Goal: Information Seeking & Learning: Find specific fact

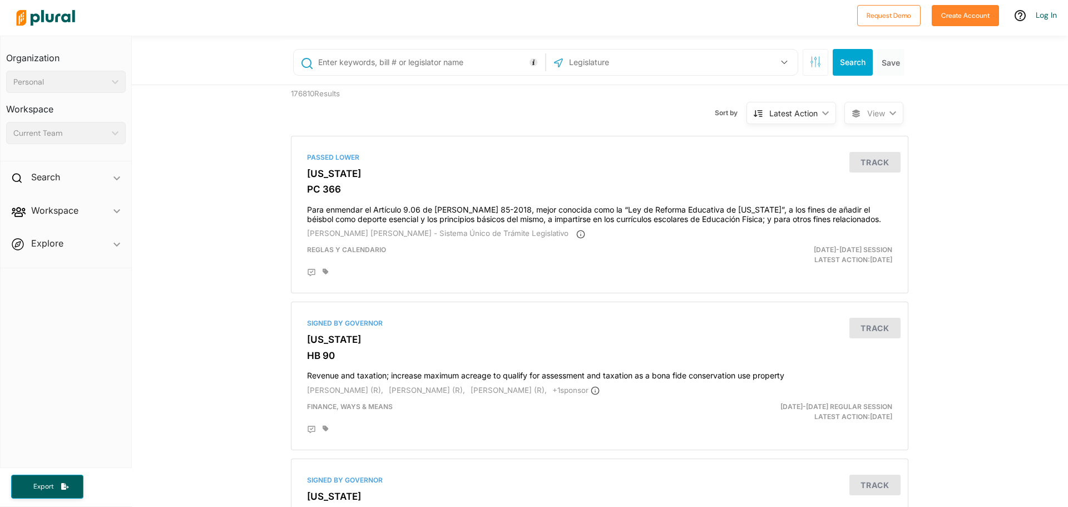
click at [367, 61] on input "text" at bounding box center [429, 62] width 225 height 21
type input "hf5"
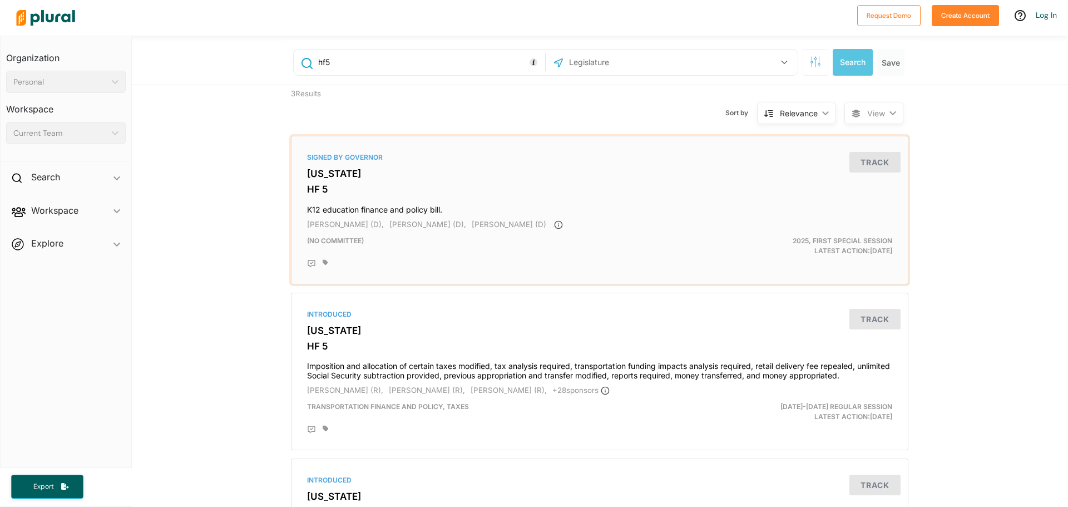
click at [346, 176] on h3 "[US_STATE]" at bounding box center [599, 173] width 585 height 11
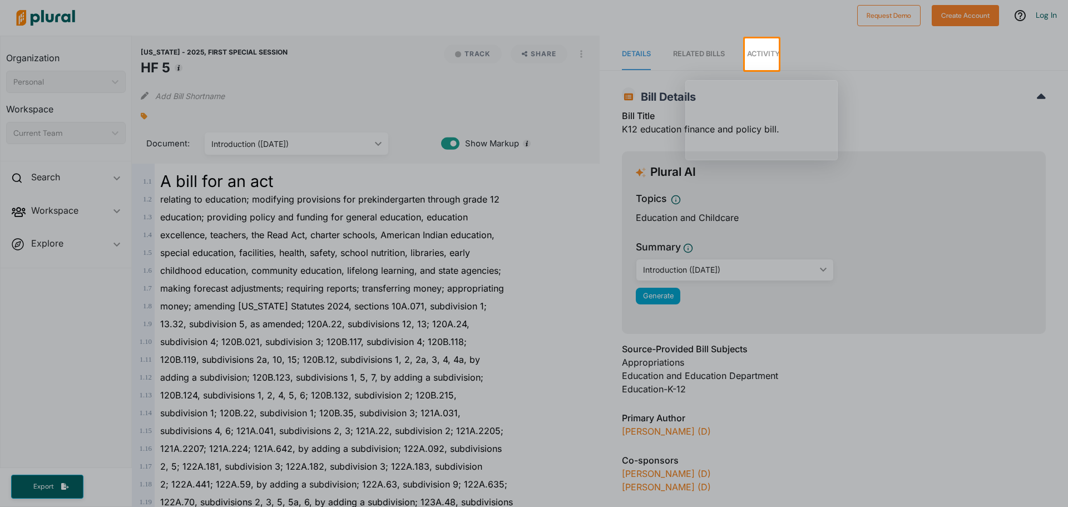
click at [376, 242] on div at bounding box center [534, 288] width 1068 height 437
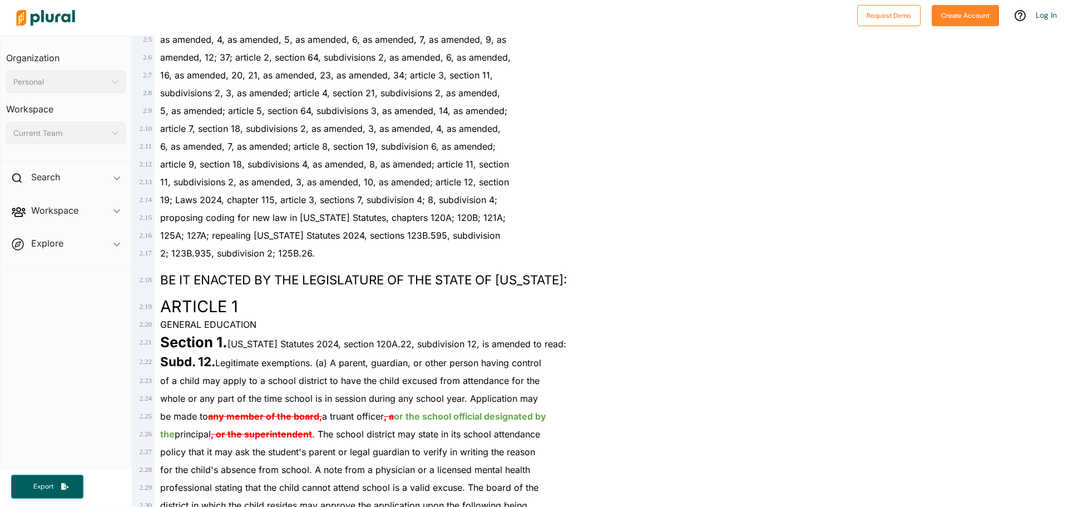
scroll to position [890, 0]
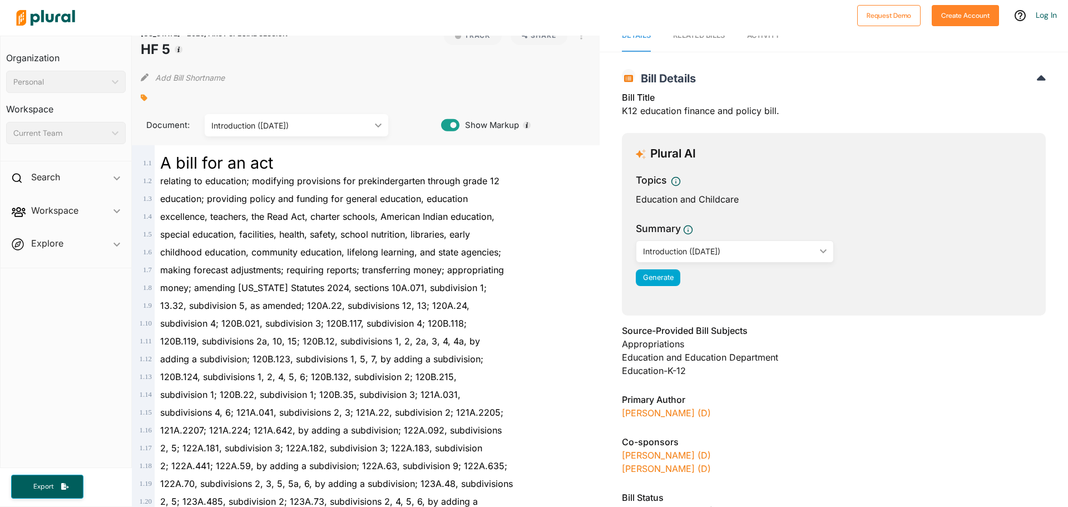
scroll to position [0, 0]
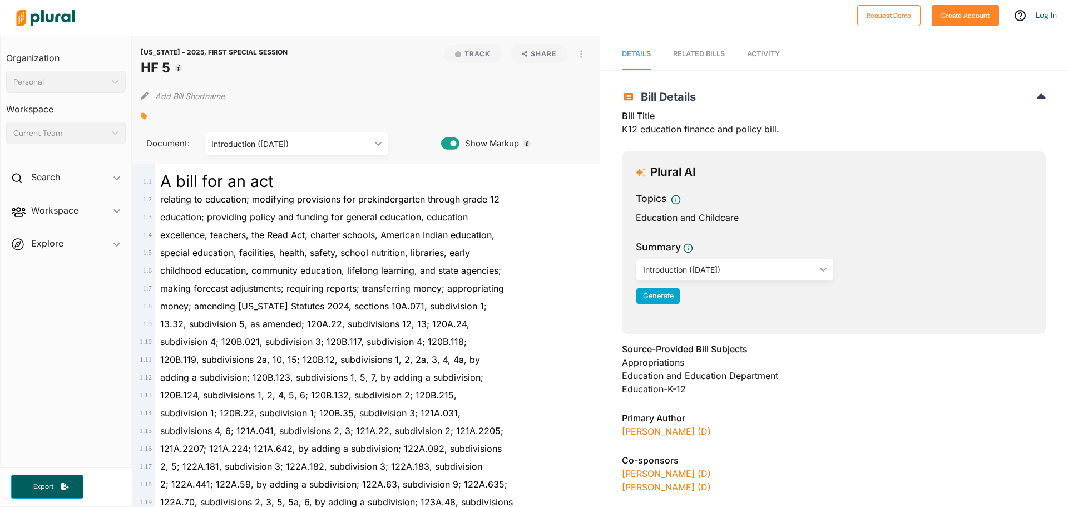
click at [56, 140] on div "Current Team ic_keyboard_arrow_down" at bounding box center [66, 133] width 120 height 22
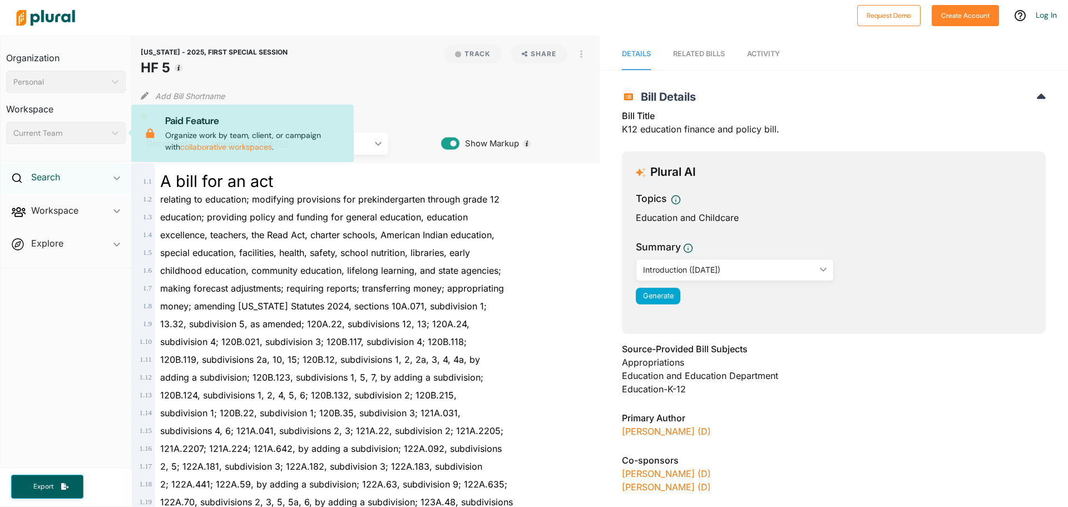
click at [52, 176] on h2 "Search" at bounding box center [45, 177] width 29 height 12
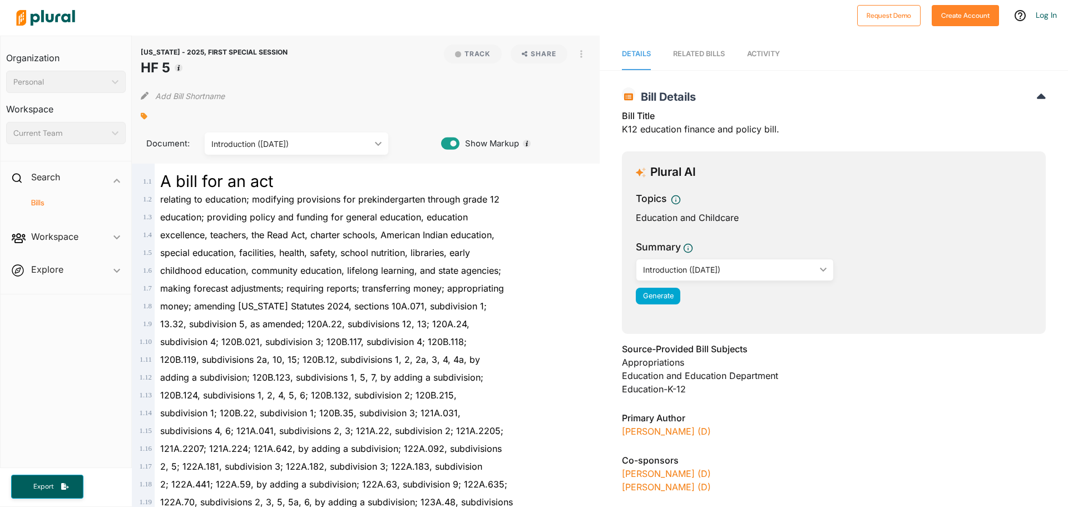
click at [76, 208] on div "Bills" at bounding box center [66, 208] width 131 height 26
click at [42, 201] on h4 "Bills" at bounding box center [68, 202] width 103 height 11
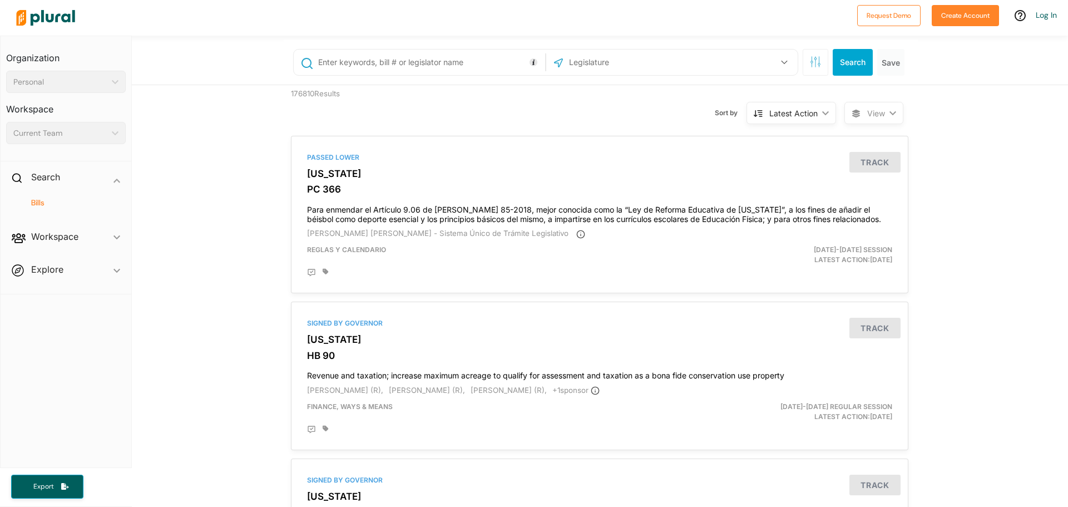
click at [356, 65] on input "text" at bounding box center [429, 62] width 225 height 21
paste input "HF358"
type input "HF358"
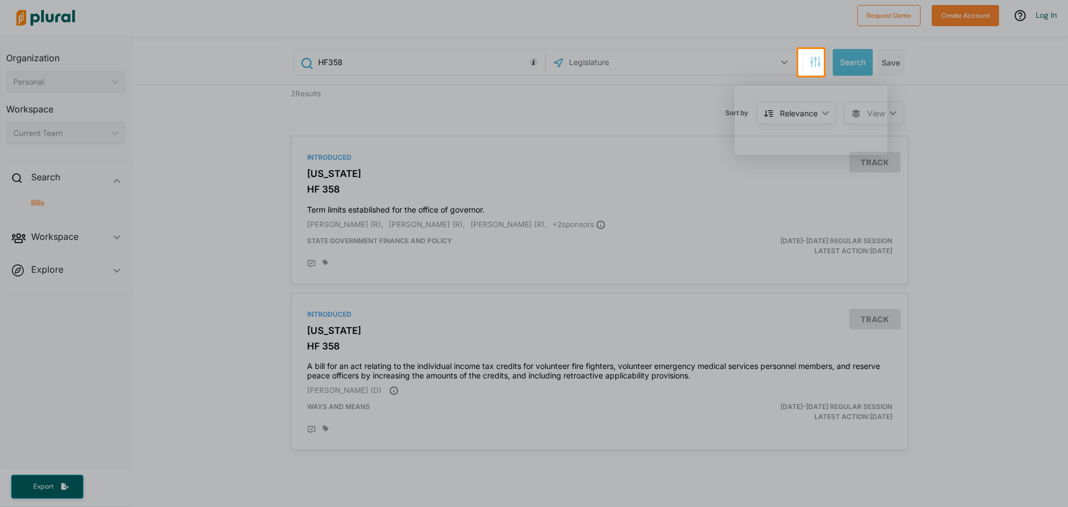
click at [351, 190] on div at bounding box center [534, 291] width 1068 height 431
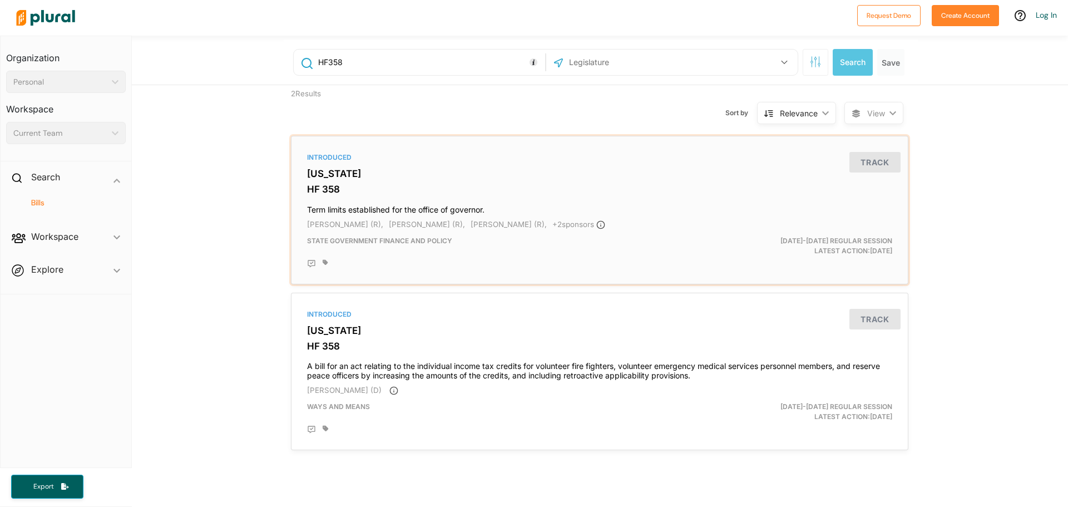
click at [331, 171] on h3 "[US_STATE]" at bounding box center [599, 173] width 585 height 11
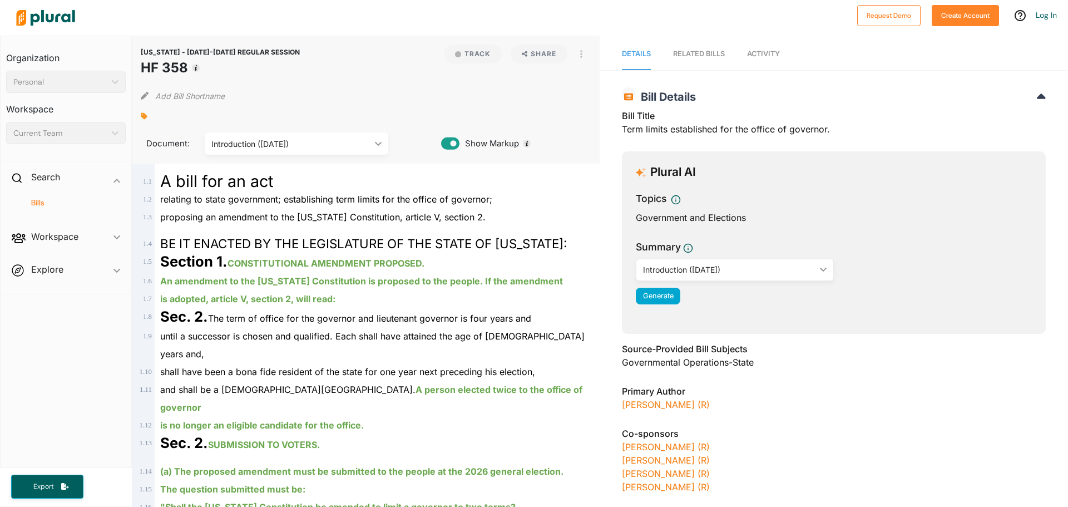
drag, startPoint x: 34, startPoint y: 201, endPoint x: 7, endPoint y: 216, distance: 30.8
click at [34, 201] on h4 "Bills" at bounding box center [68, 202] width 103 height 11
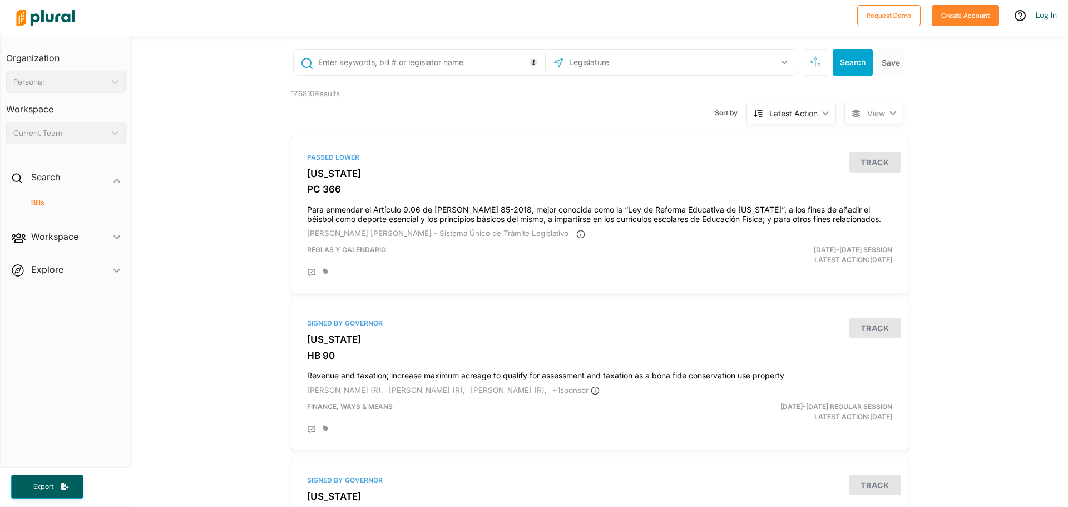
click at [401, 70] on input "text" at bounding box center [429, 62] width 225 height 21
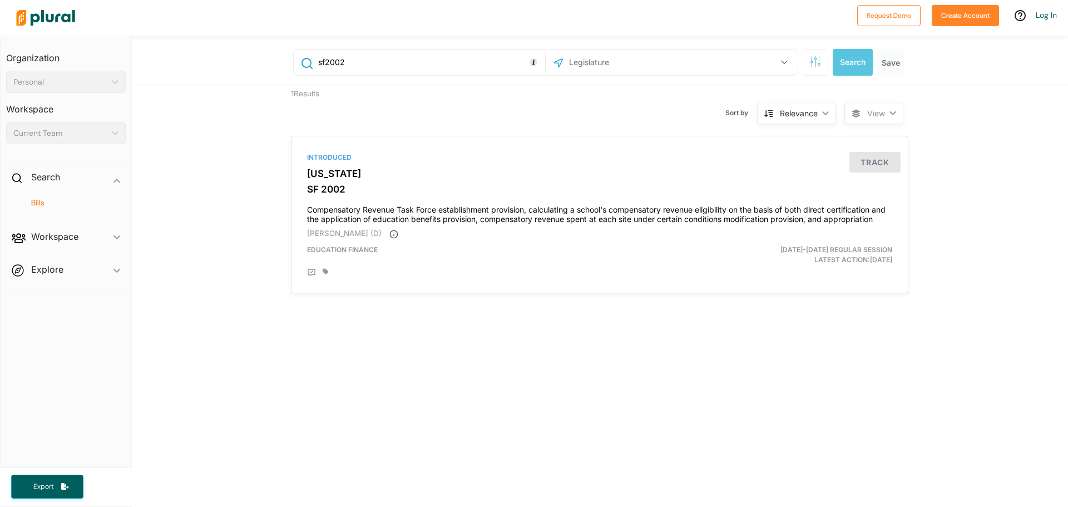
drag, startPoint x: 365, startPoint y: 68, endPoint x: 320, endPoint y: 64, distance: 45.2
click at [320, 64] on input "sf2002" at bounding box center [429, 62] width 225 height 21
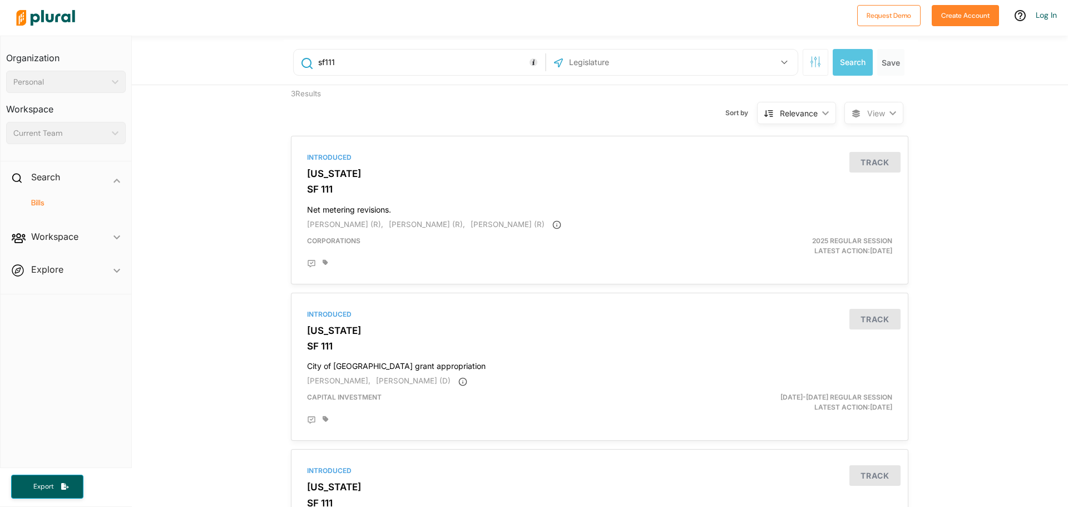
drag, startPoint x: 332, startPoint y: 59, endPoint x: 321, endPoint y: 58, distance: 11.1
click at [321, 58] on input "sf111" at bounding box center [429, 62] width 225 height 21
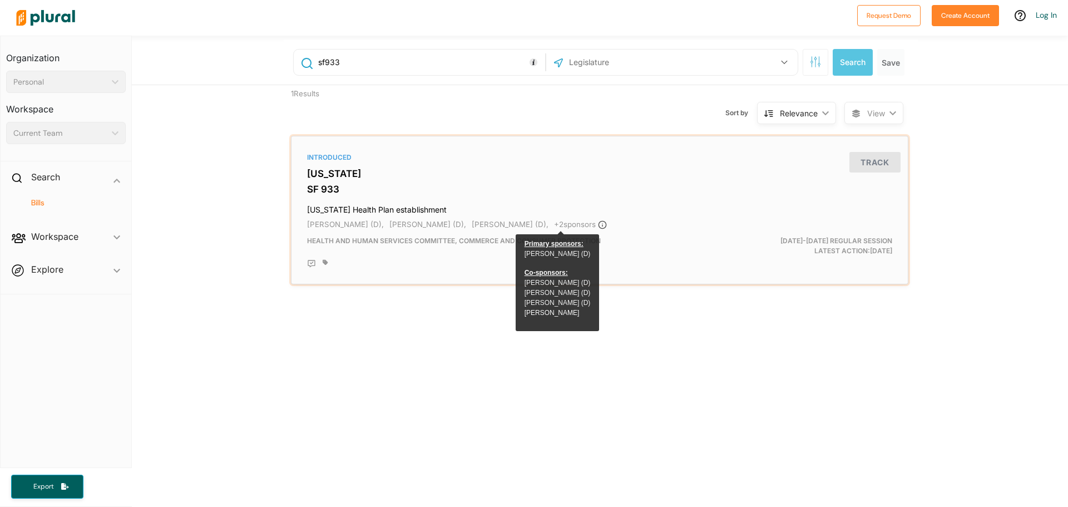
click at [554, 220] on span "+ 2 sponsor s" at bounding box center [580, 224] width 53 height 9
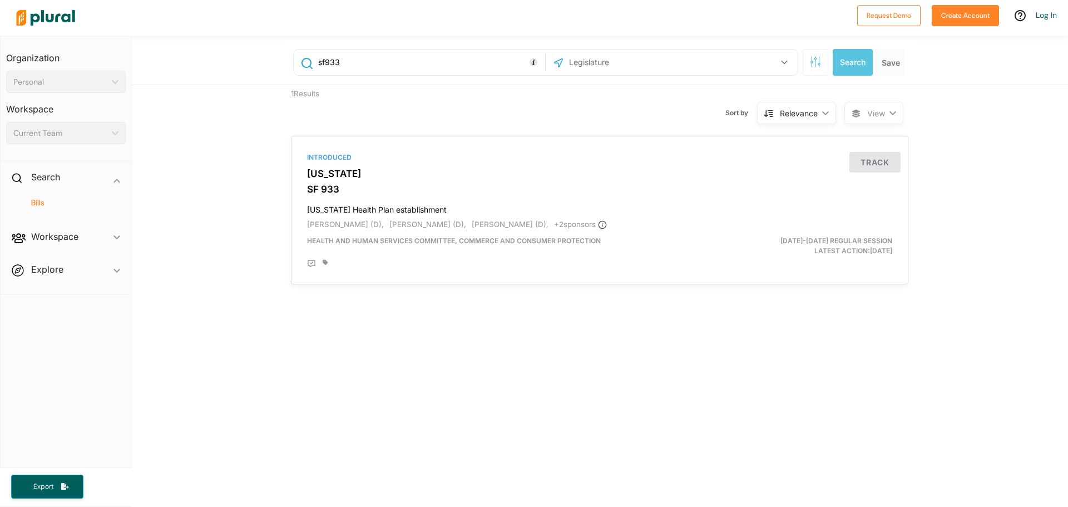
click at [990, 339] on div "sf933 [GEOGRAPHIC_DATA] Congress [US_STATE] [US_STATE] [US_STATE] [US_STATE] [U…" at bounding box center [600, 369] width 936 height 667
drag, startPoint x: 410, startPoint y: 60, endPoint x: 178, endPoint y: 54, distance: 232.5
click at [178, 54] on div "sf933 [GEOGRAPHIC_DATA] Congress [US_STATE] [US_STATE] [US_STATE] [US_STATE] [U…" at bounding box center [600, 60] width 936 height 49
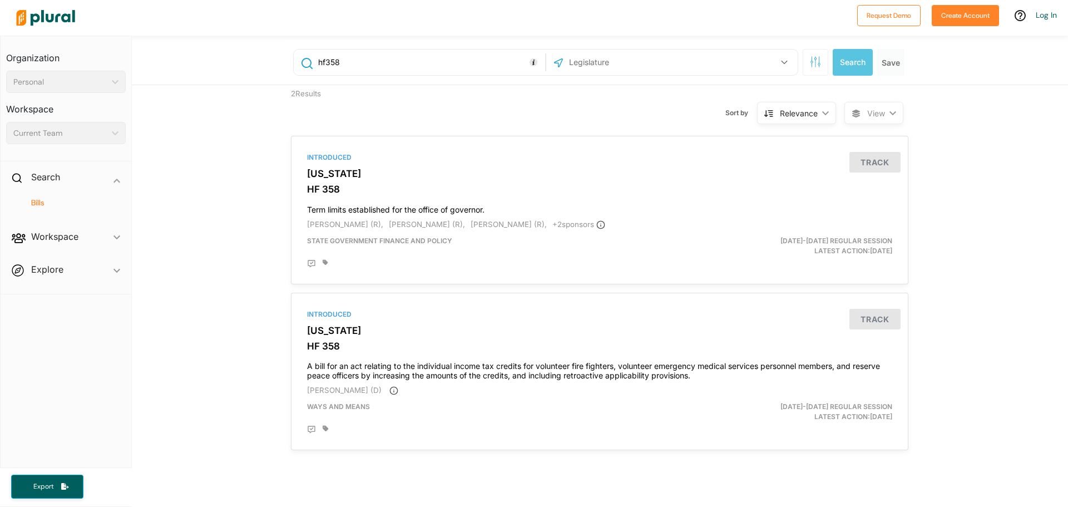
drag, startPoint x: 379, startPoint y: 58, endPoint x: 327, endPoint y: 60, distance: 51.7
click at [327, 60] on input "hf358" at bounding box center [429, 62] width 225 height 21
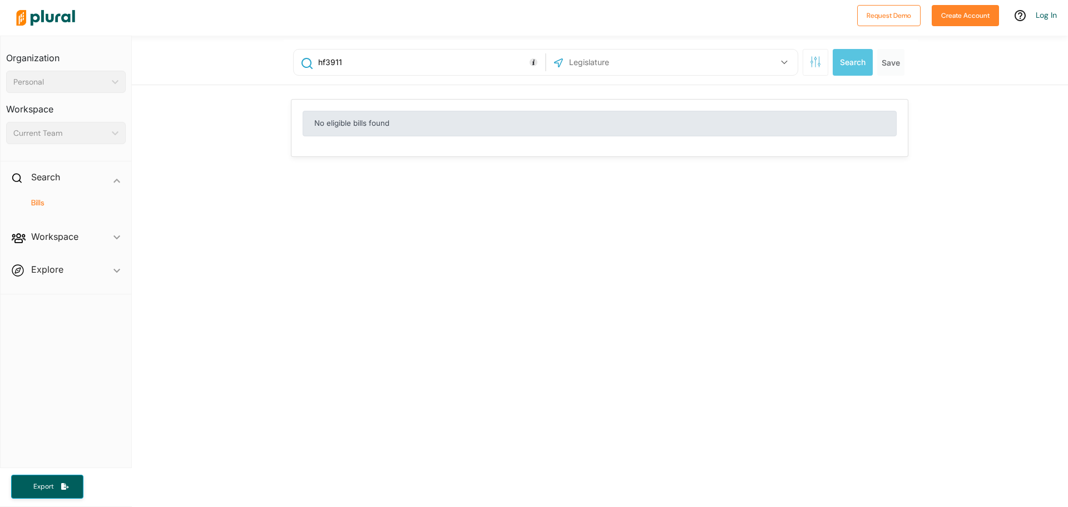
drag, startPoint x: 350, startPoint y: 63, endPoint x: 270, endPoint y: 62, distance: 80.1
click at [272, 62] on div "hf3911 [GEOGRAPHIC_DATA] Congress [US_STATE] [US_STATE] [US_STATE] [US_STATE] […" at bounding box center [600, 60] width 936 height 49
paste input "Environment and Natural Resources Budget and Policy Bill"
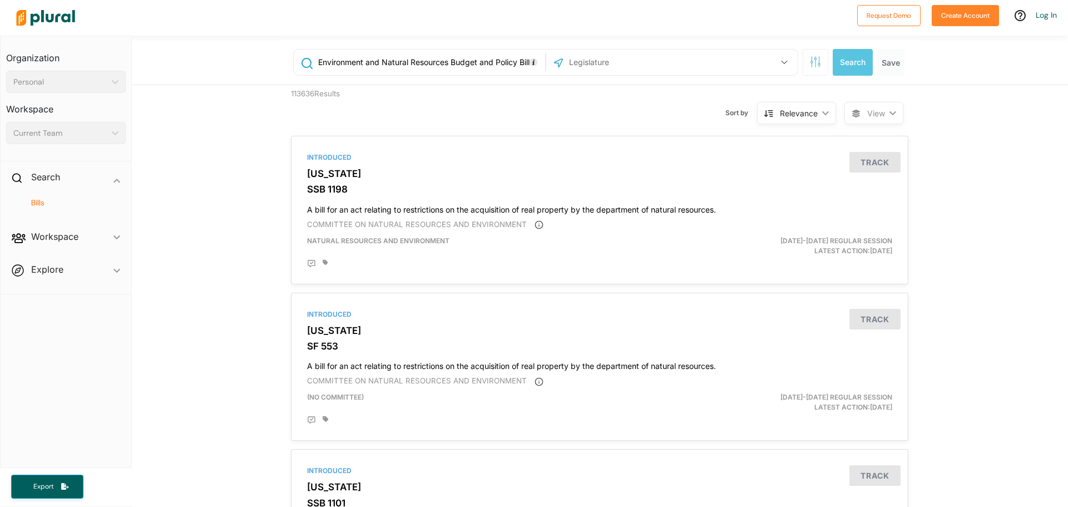
click at [678, 59] on div "US Congress [US_STATE] [US_STATE] [US_STATE] [US_STATE] [US_STATE] [US_STATE] […" at bounding box center [672, 62] width 246 height 21
click at [779, 58] on button "button" at bounding box center [784, 62] width 21 height 21
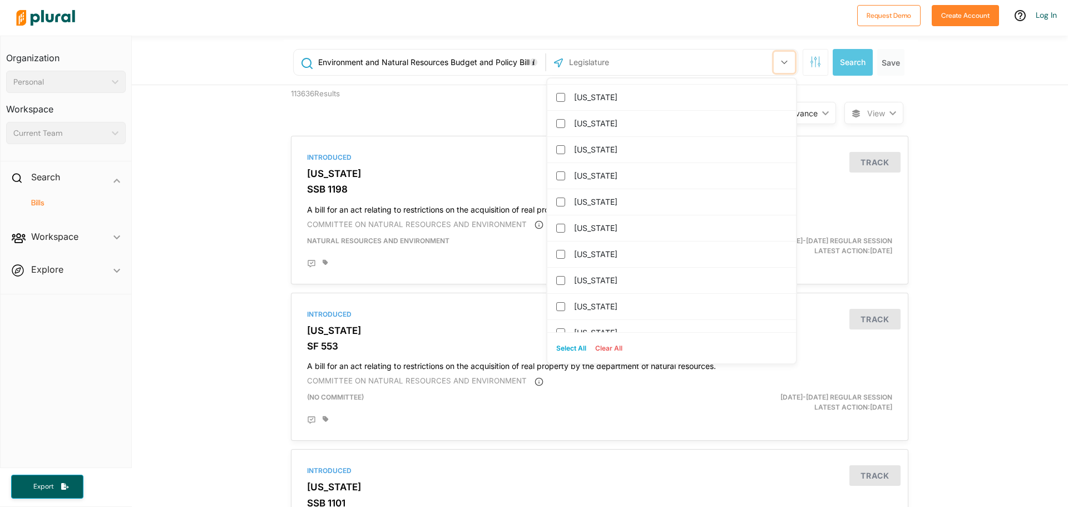
scroll to position [500, 0]
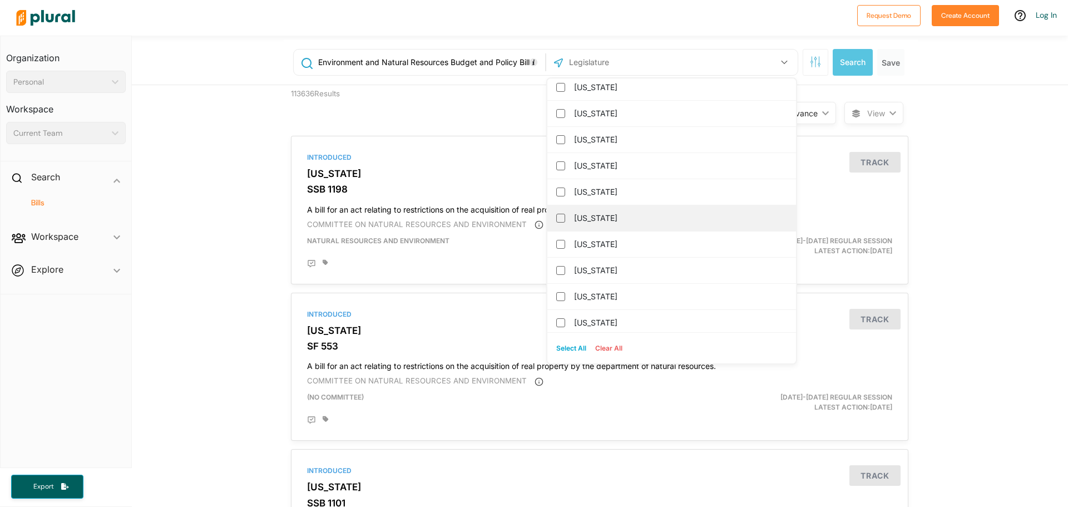
click at [593, 221] on label "[US_STATE]" at bounding box center [679, 218] width 211 height 17
click at [565, 221] on input "[US_STATE]" at bounding box center [560, 218] width 9 height 9
click at [844, 63] on button "Search" at bounding box center [852, 62] width 40 height 27
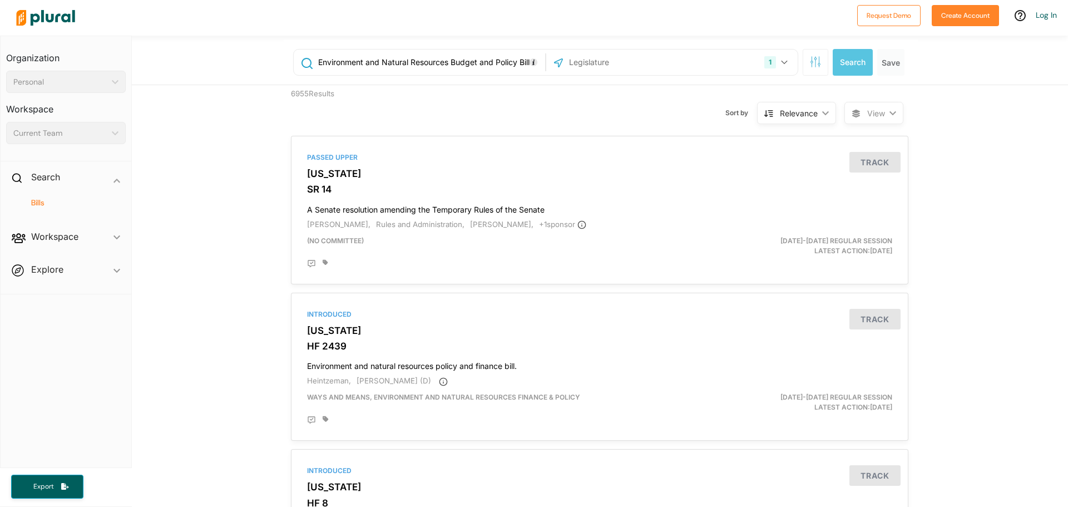
click at [436, 57] on input "Environment and Natural Resources Budget and Policy Bill" at bounding box center [429, 62] width 225 height 21
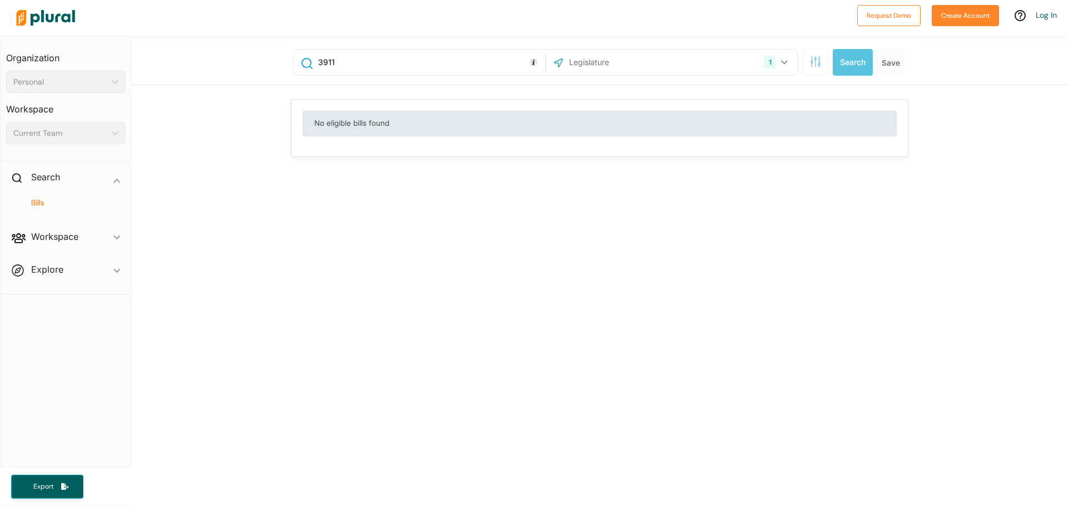
drag, startPoint x: 349, startPoint y: 62, endPoint x: 319, endPoint y: 63, distance: 29.5
click at [319, 63] on input "3911" at bounding box center [429, 62] width 225 height 21
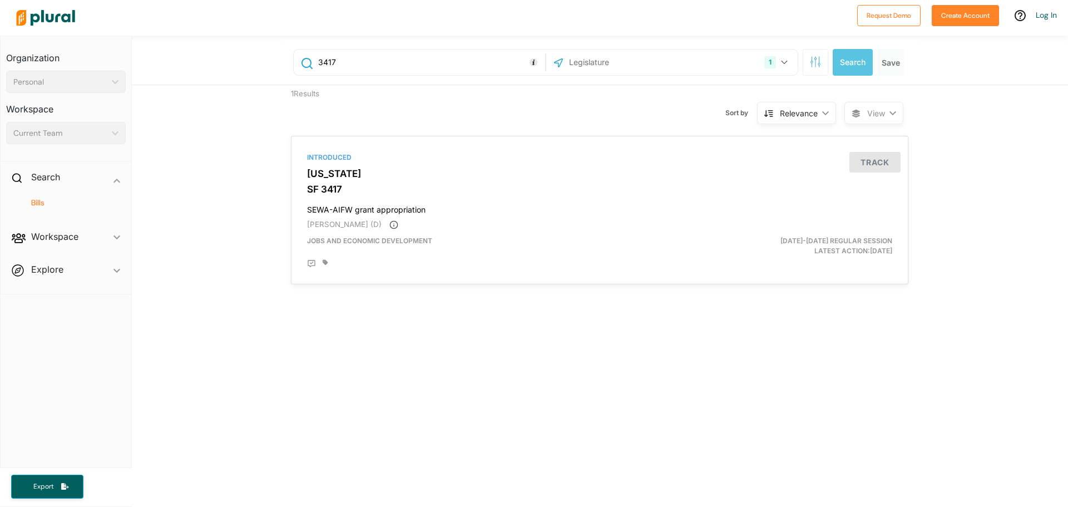
drag, startPoint x: 364, startPoint y: 65, endPoint x: 316, endPoint y: 66, distance: 47.8
click at [317, 66] on input "3417" at bounding box center [429, 62] width 225 height 21
type input "4721"
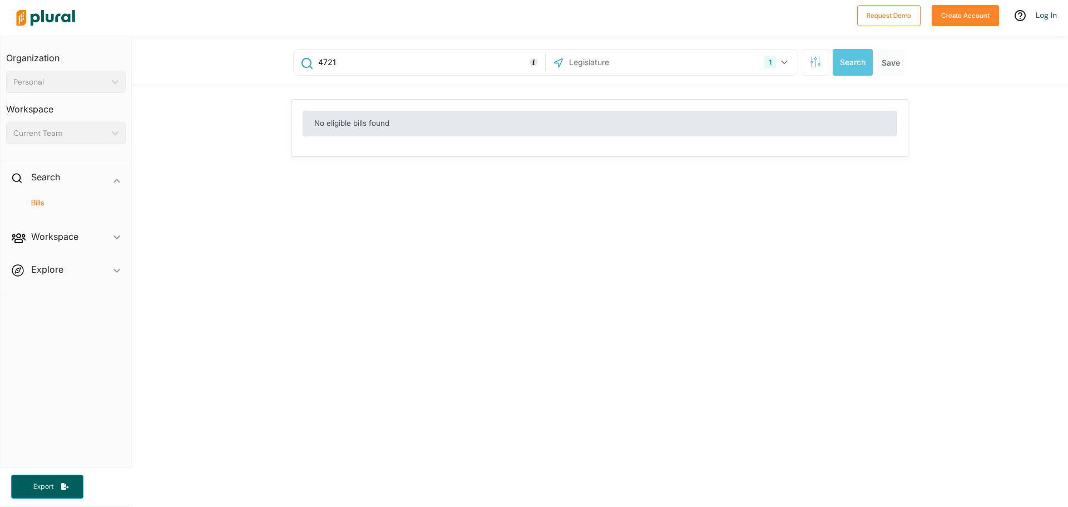
drag, startPoint x: 358, startPoint y: 57, endPoint x: 282, endPoint y: 56, distance: 75.1
click at [284, 56] on div "4721 1 [US_STATE] [GEOGRAPHIC_DATA] Congress [US_STATE] [US_STATE] [US_STATE] […" at bounding box center [601, 62] width 634 height 44
click at [331, 61] on input "text" at bounding box center [429, 62] width 225 height 21
drag, startPoint x: 385, startPoint y: 65, endPoint x: 256, endPoint y: 58, distance: 129.2
click at [256, 58] on div "[GEOGRAPHIC_DATA][PERSON_NAME][GEOGRAPHIC_DATA] 1 [US_STATE] [GEOGRAPHIC_DATA] …" at bounding box center [600, 60] width 936 height 49
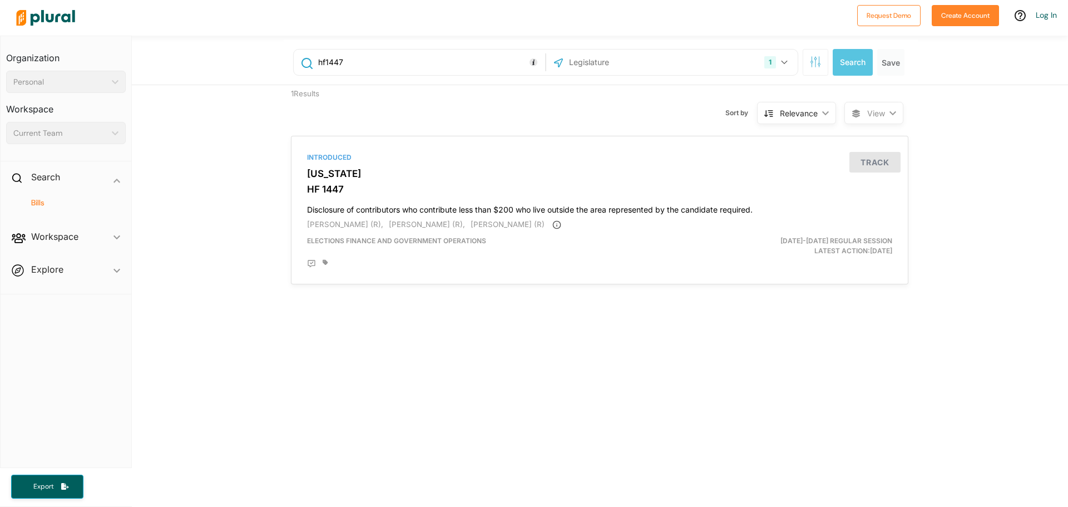
drag, startPoint x: 358, startPoint y: 61, endPoint x: 323, endPoint y: 65, distance: 35.2
click at [323, 65] on input "hf1447" at bounding box center [429, 62] width 225 height 21
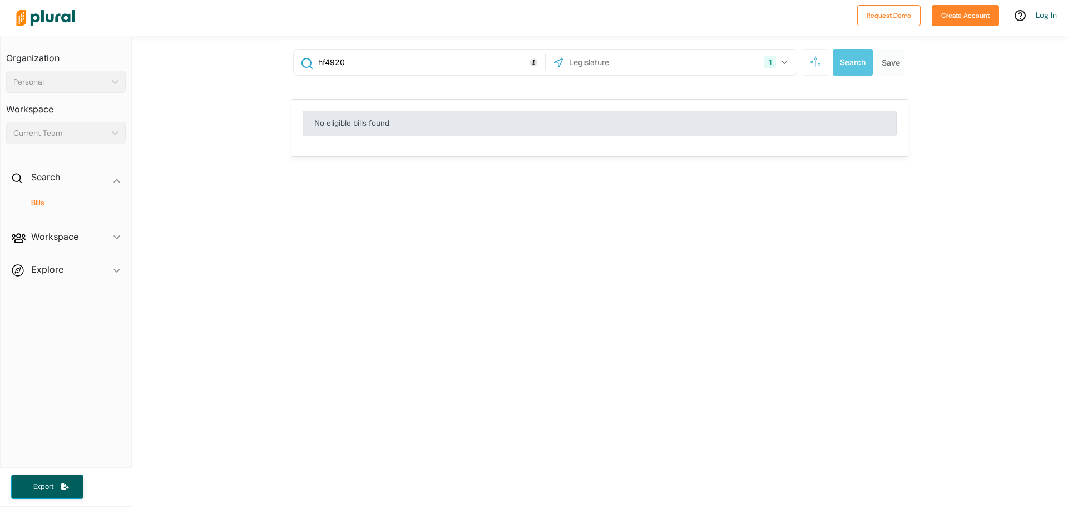
drag, startPoint x: 345, startPoint y: 62, endPoint x: 321, endPoint y: 60, distance: 24.0
click at [321, 60] on input "hf4920" at bounding box center [429, 62] width 225 height 21
drag, startPoint x: 357, startPoint y: 62, endPoint x: 323, endPoint y: 63, distance: 33.9
click at [323, 63] on input "hf3633" at bounding box center [429, 62] width 225 height 21
drag, startPoint x: 323, startPoint y: 63, endPoint x: 303, endPoint y: 58, distance: 20.2
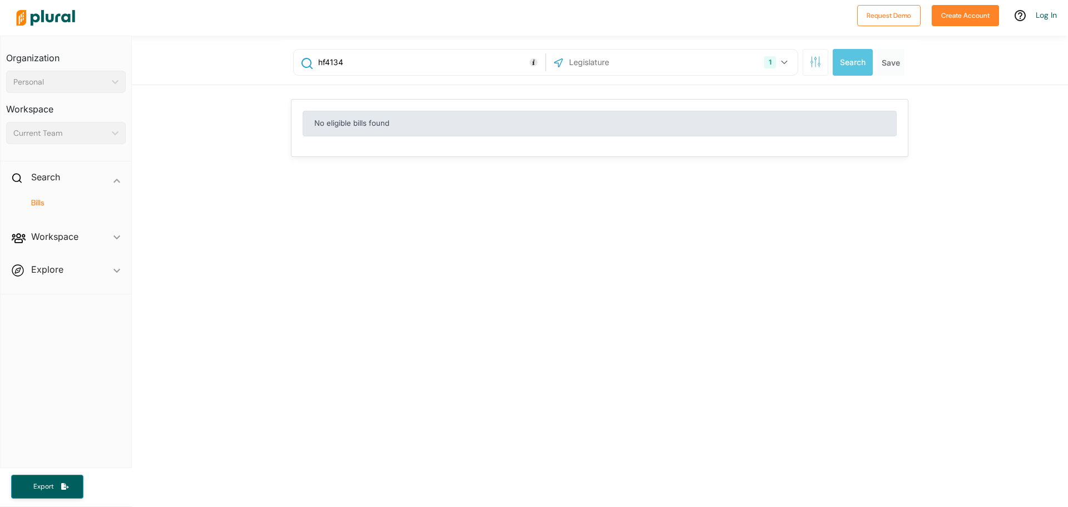
click at [304, 58] on div "hf4134" at bounding box center [419, 62] width 246 height 21
drag, startPoint x: 338, startPoint y: 66, endPoint x: 329, endPoint y: 62, distance: 10.2
click at [329, 62] on input "4134" at bounding box center [429, 62] width 225 height 21
drag, startPoint x: 413, startPoint y: 67, endPoint x: 243, endPoint y: 56, distance: 170.5
click at [243, 56] on div "4135 1 [US_STATE] [GEOGRAPHIC_DATA] Congress [US_STATE] [US_STATE] [US_STATE] […" at bounding box center [600, 60] width 936 height 49
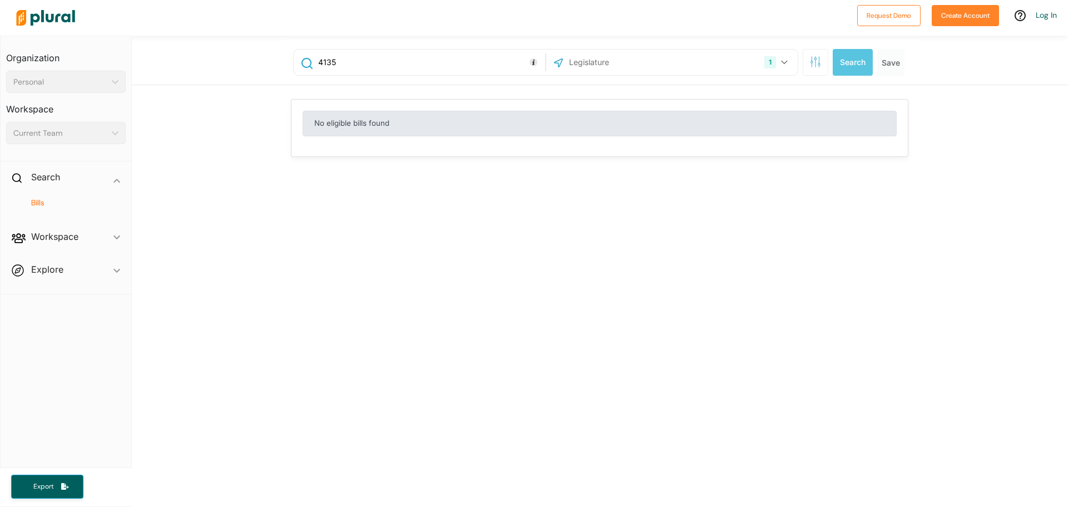
paste input "HF 3057"
click at [326, 62] on input "HF 3057" at bounding box center [429, 62] width 225 height 21
type input "HF3057"
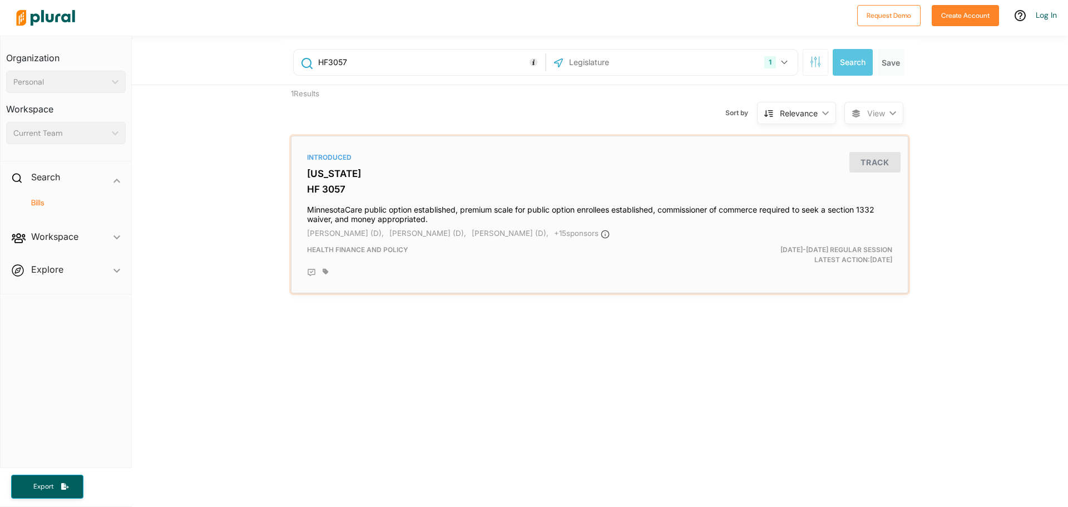
click at [365, 212] on h4 "MinnesotaCare public option established, premium scale for public option enroll…" at bounding box center [599, 212] width 585 height 24
